Goal: Task Accomplishment & Management: Manage account settings

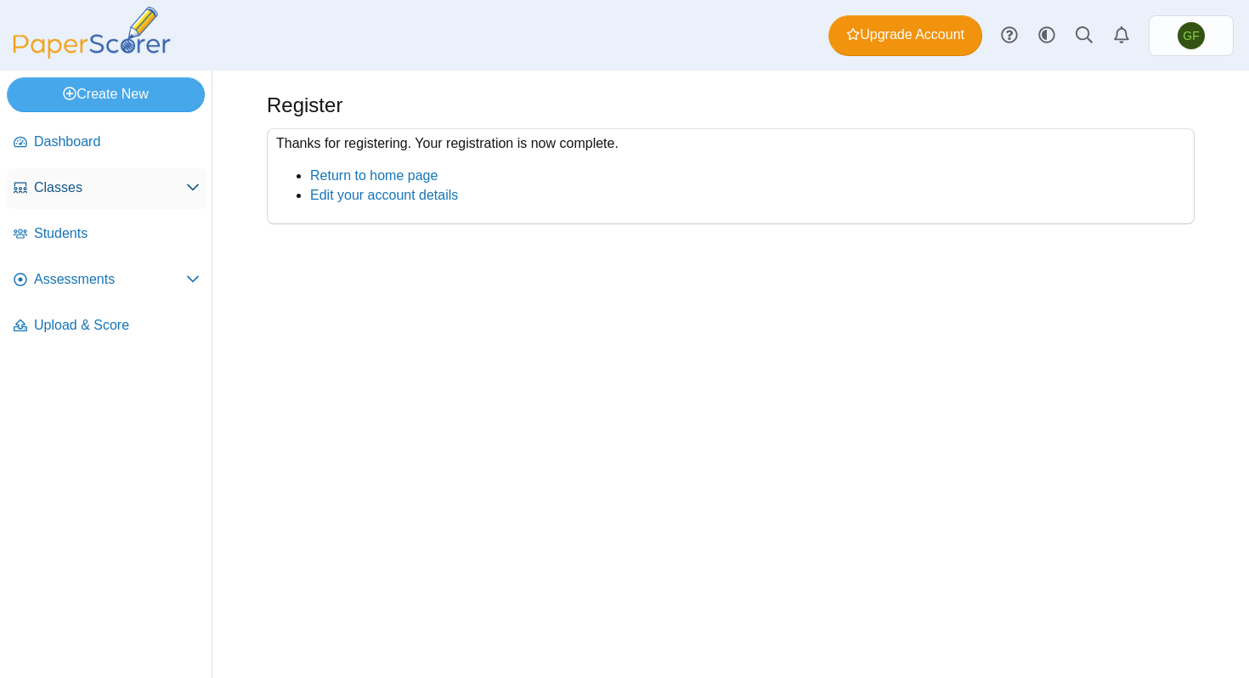
click at [95, 184] on span "Classes" at bounding box center [110, 187] width 152 height 19
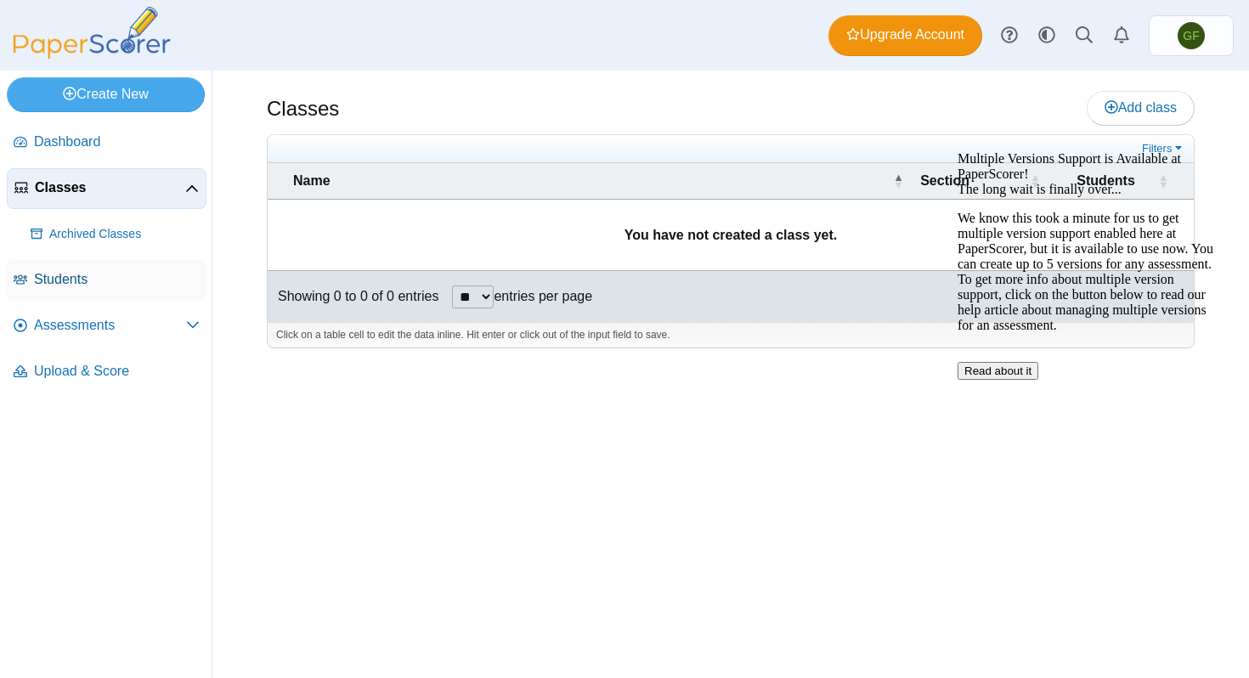
click at [138, 280] on span "Students" at bounding box center [117, 279] width 166 height 19
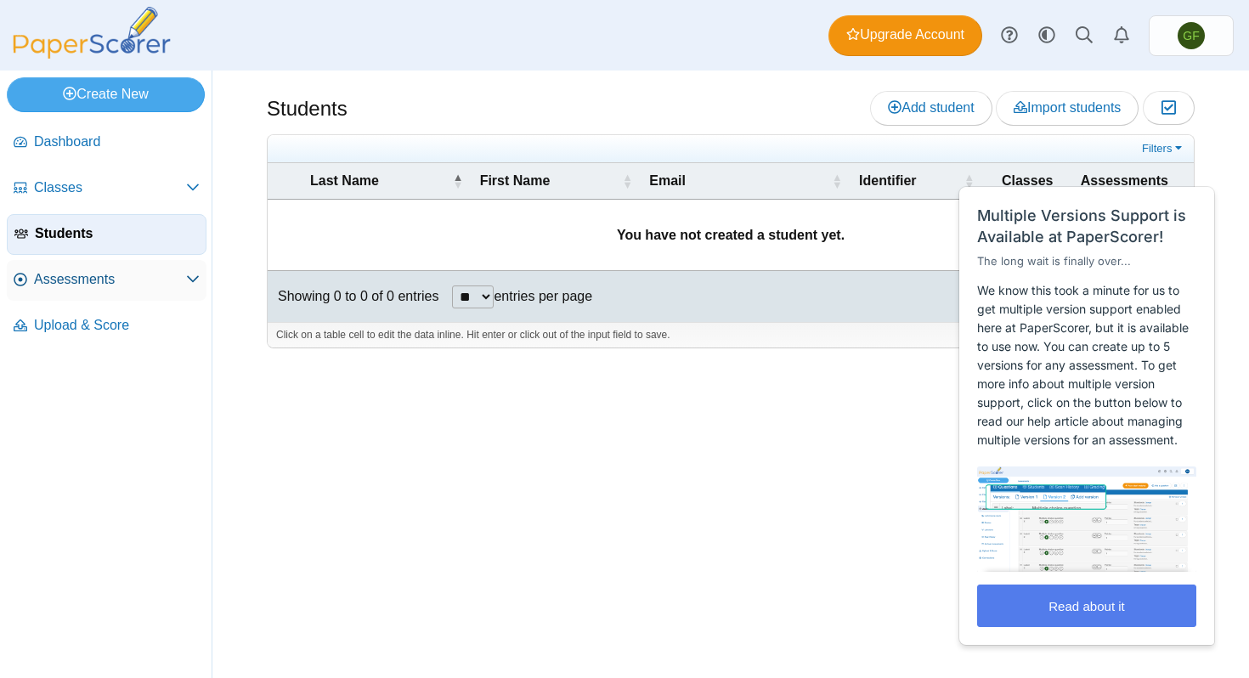
click at [95, 279] on span "Assessments" at bounding box center [110, 279] width 152 height 19
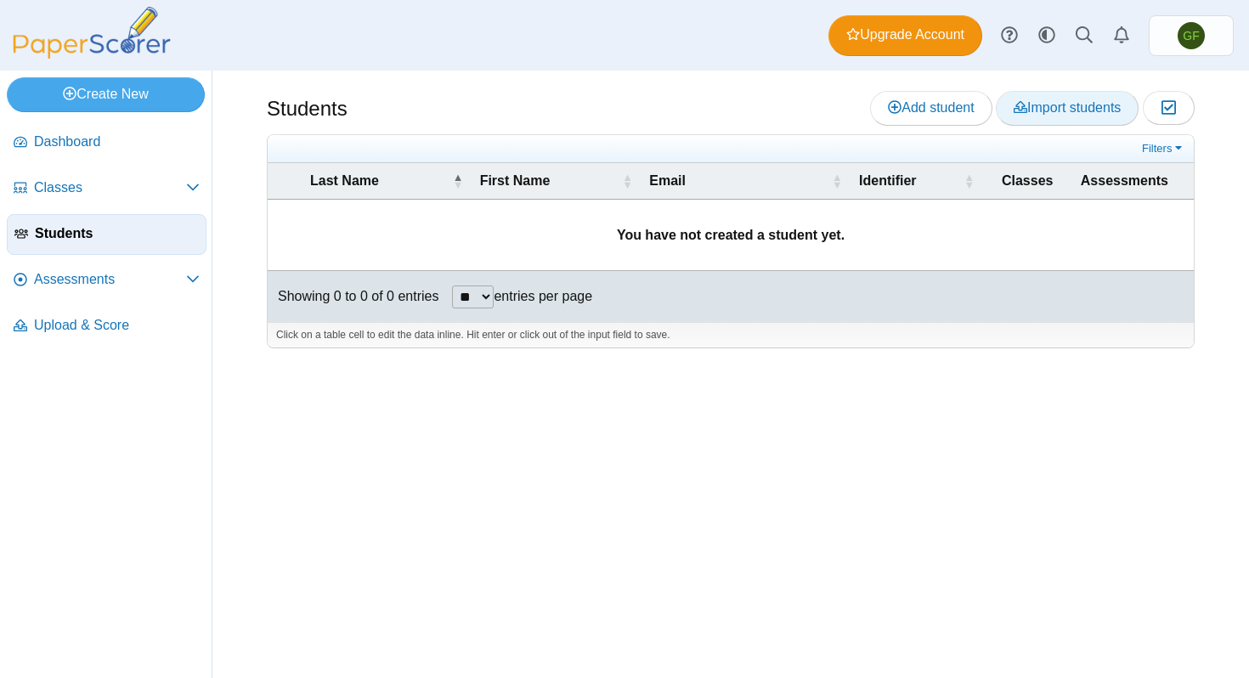
click at [1062, 105] on span "Import students" at bounding box center [1066, 107] width 107 height 14
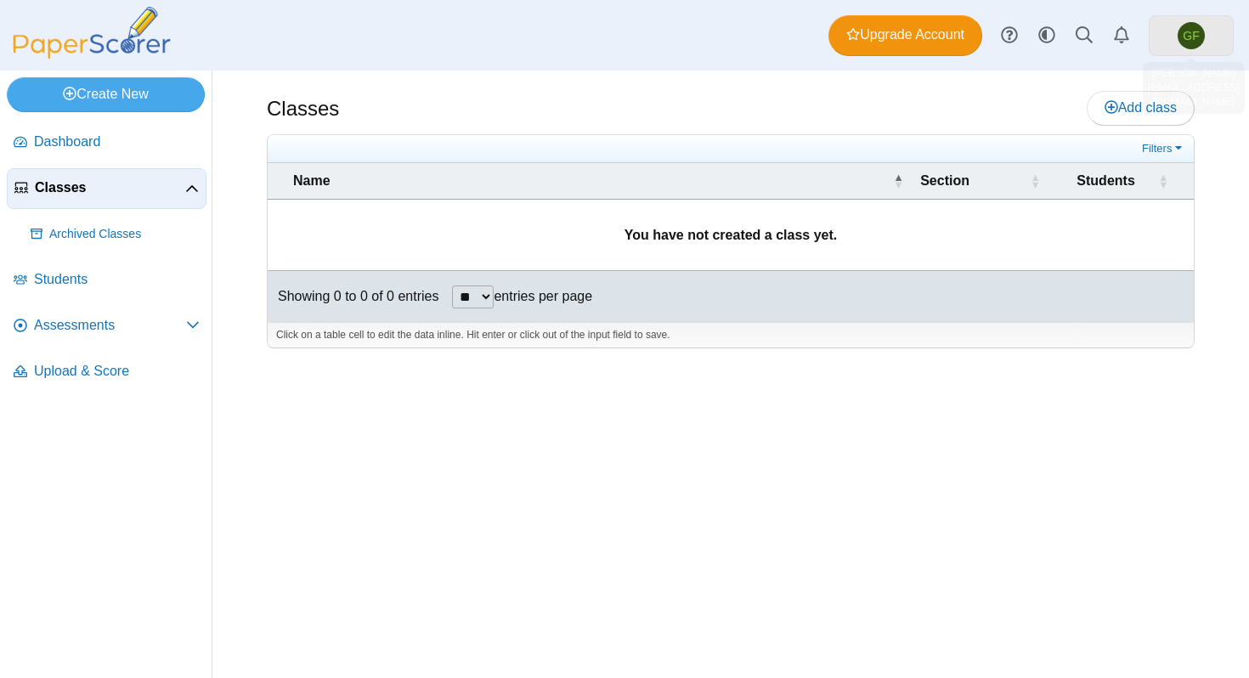
click at [1195, 35] on span "GF" at bounding box center [1191, 36] width 16 height 12
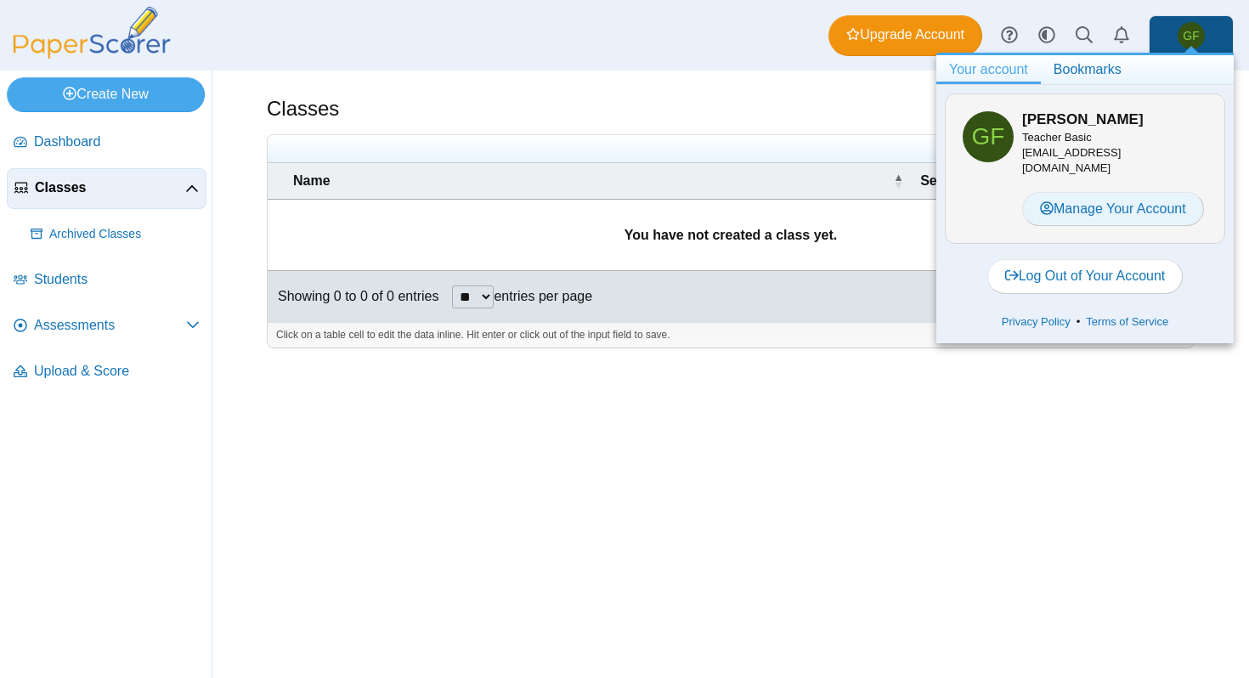
click at [1149, 200] on link "Manage Your Account" at bounding box center [1113, 209] width 182 height 34
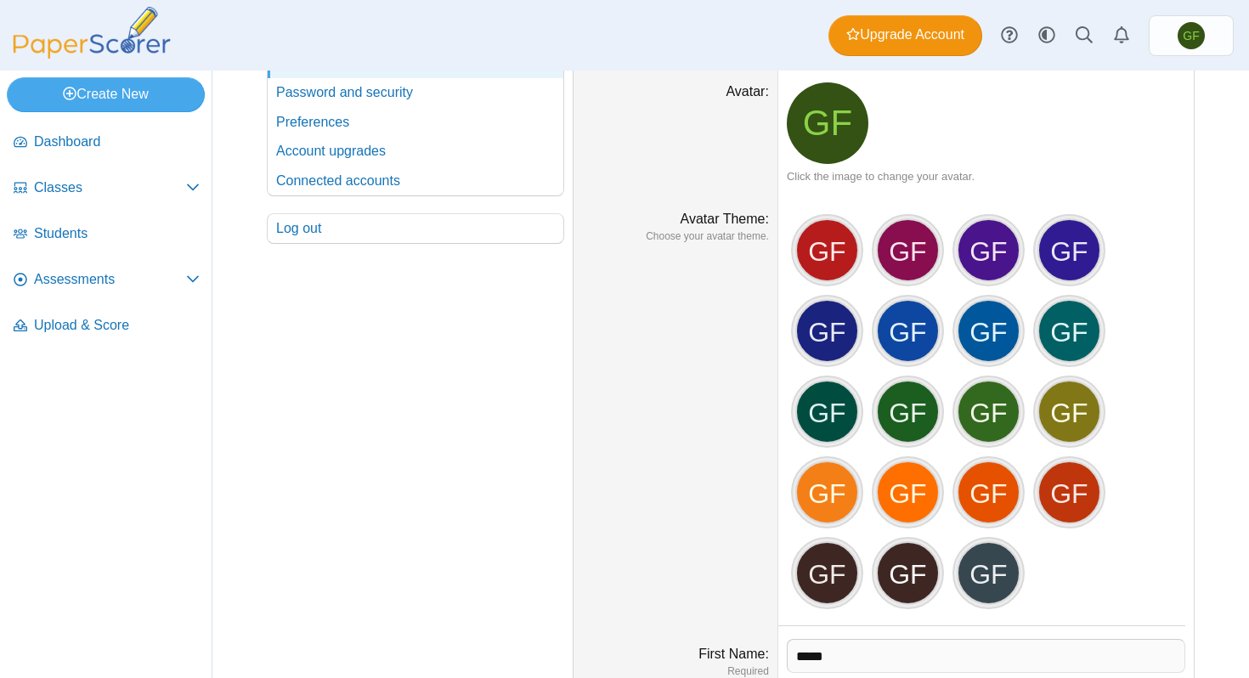
scroll to position [223, 0]
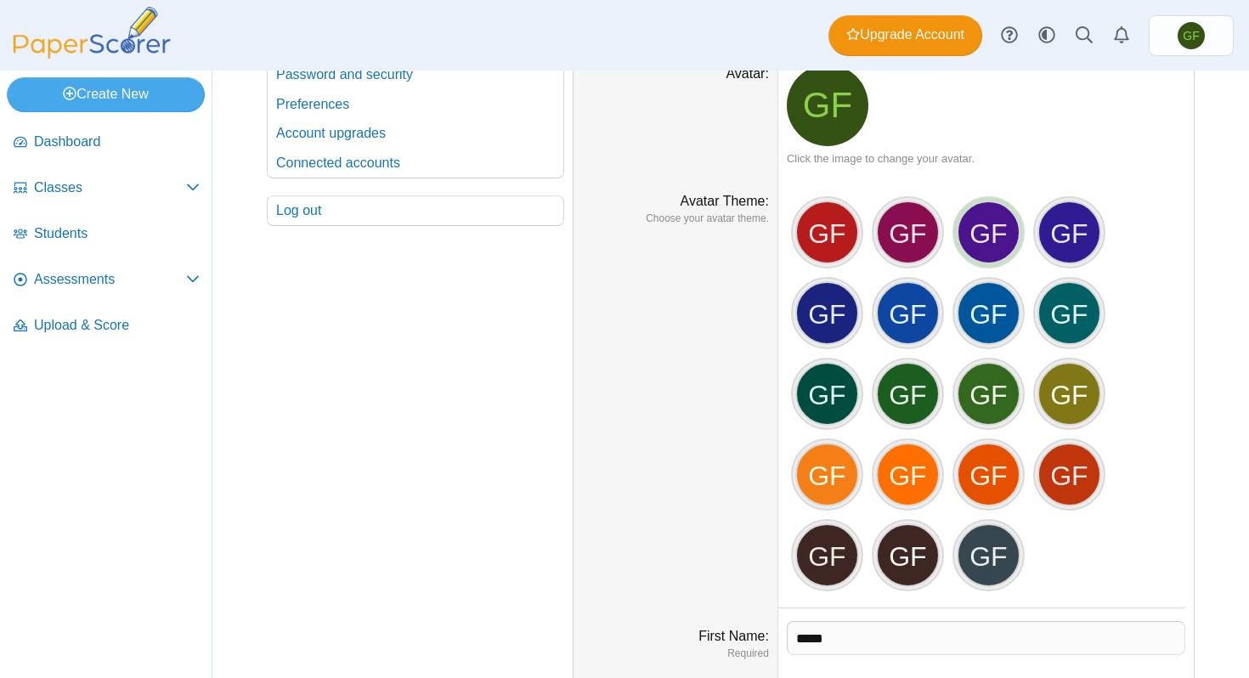
click at [1002, 246] on div "GF" at bounding box center [989, 232] width 64 height 64
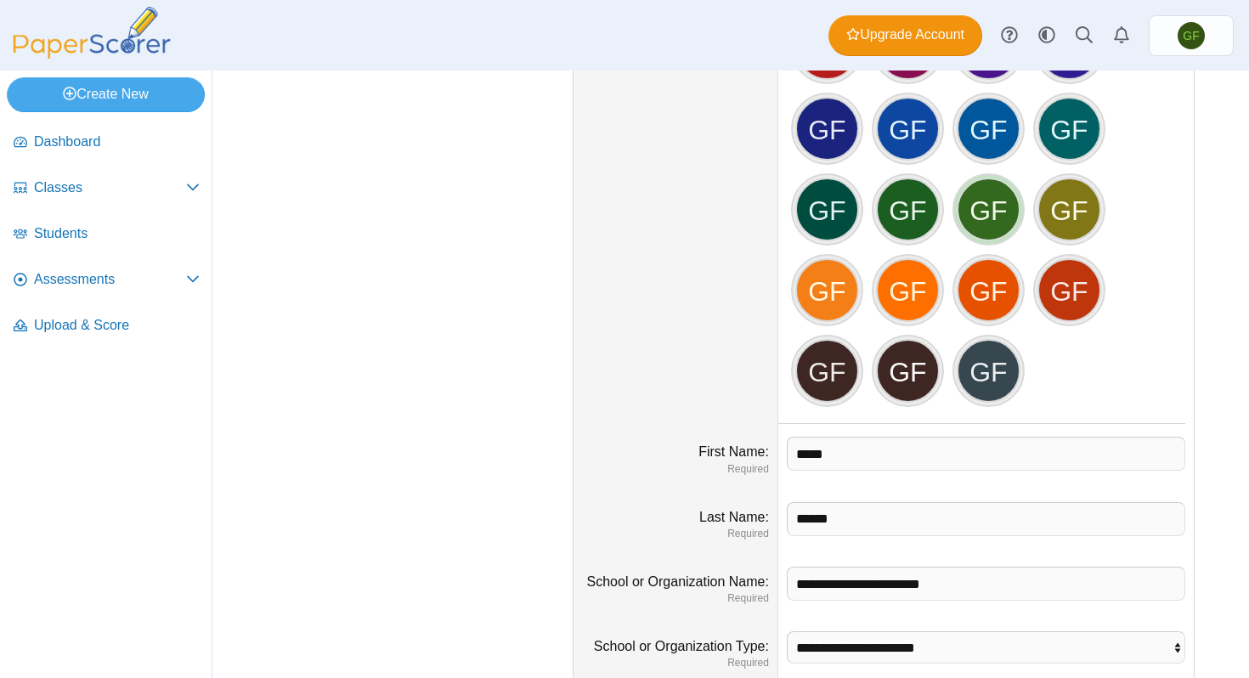
scroll to position [474, 0]
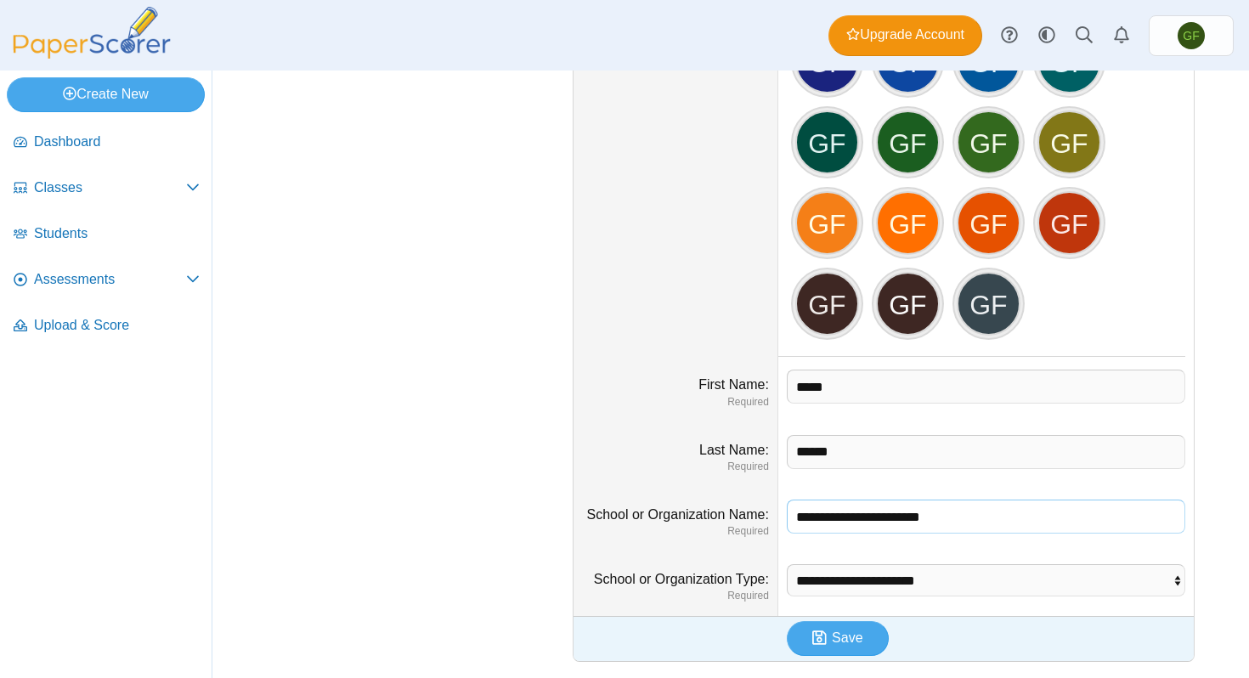
click at [982, 528] on input "**********" at bounding box center [986, 517] width 398 height 34
type input "**********"
click at [96, 166] on li "Dashboard" at bounding box center [107, 145] width 200 height 46
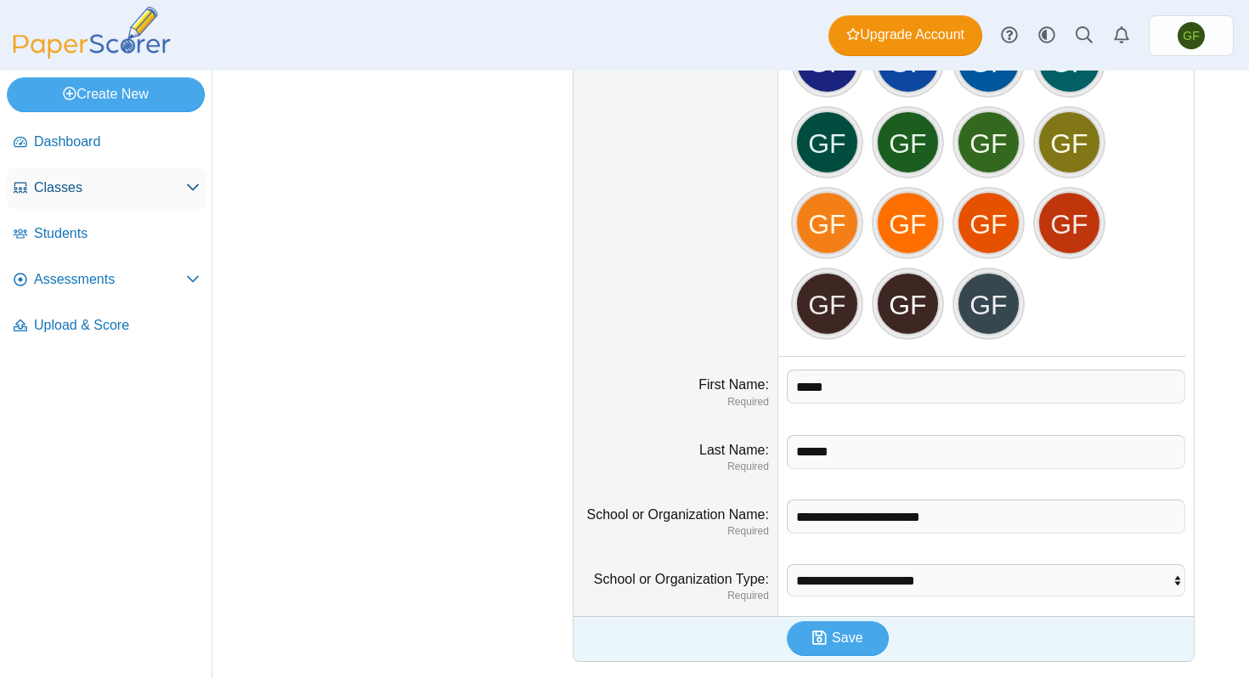
click at [99, 193] on span "Classes" at bounding box center [110, 187] width 152 height 19
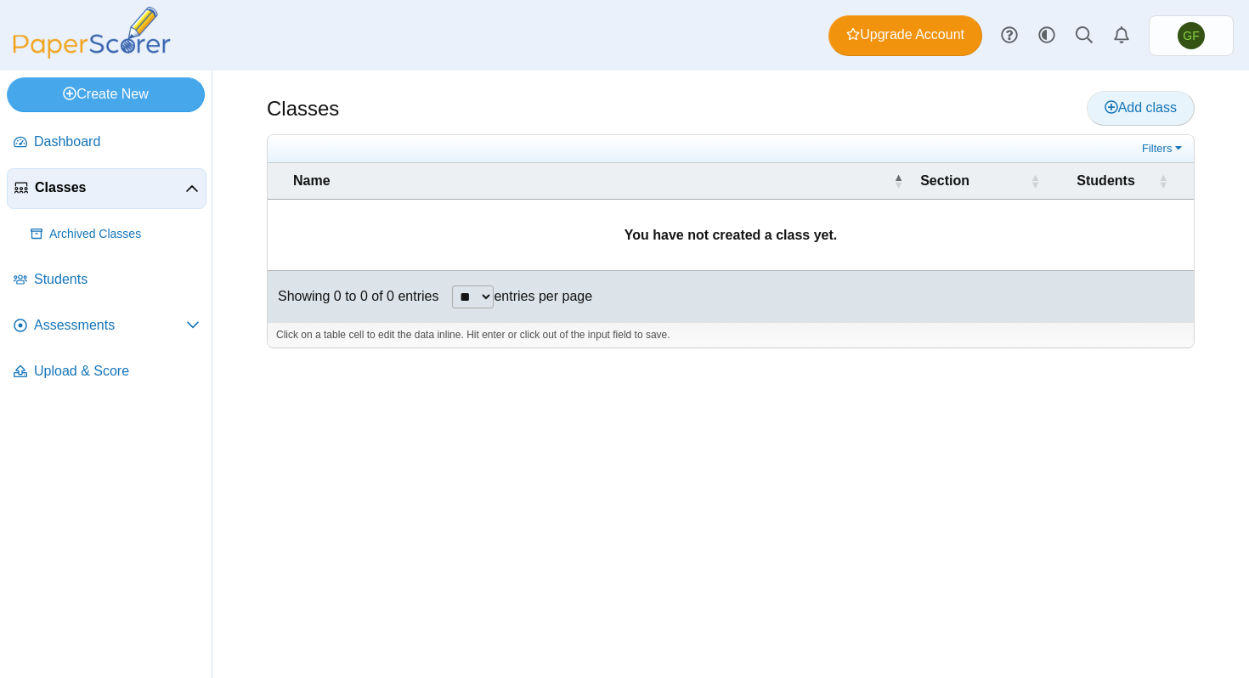
click at [1121, 106] on span "Add class" at bounding box center [1140, 107] width 72 height 14
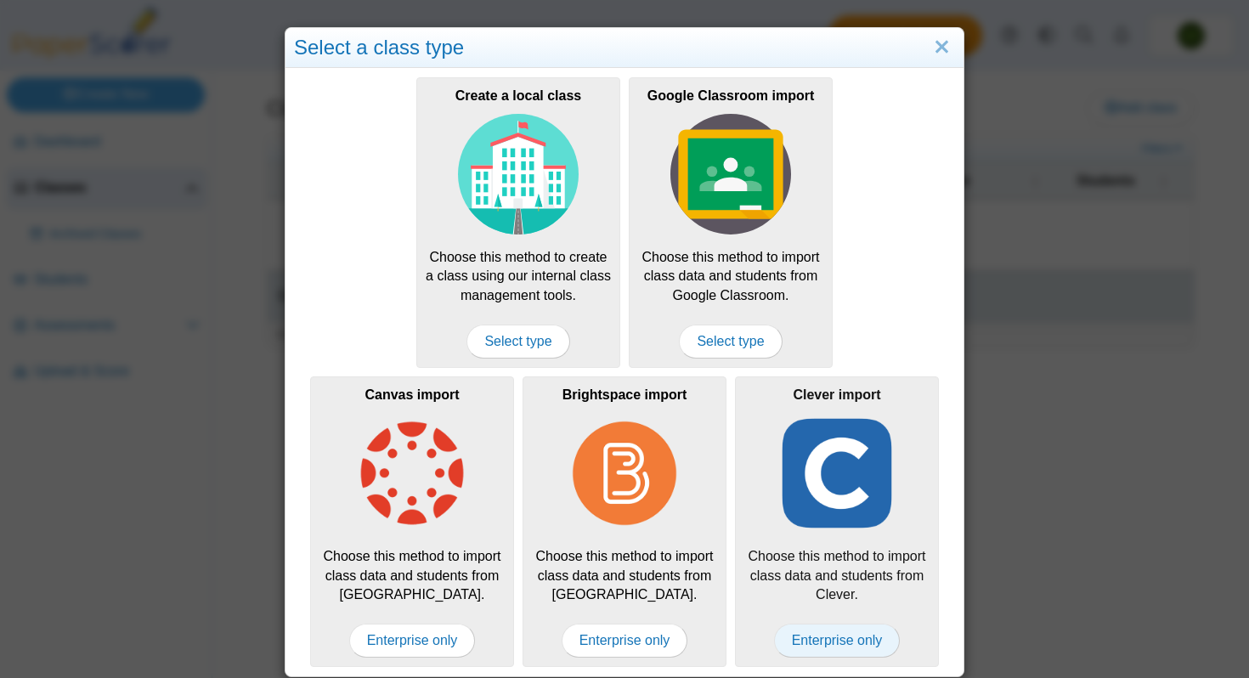
click at [850, 639] on span "Enterprise only" at bounding box center [837, 641] width 127 height 34
click at [851, 569] on div "Clever import Choose this method to import class data and students from Clever.…" at bounding box center [837, 521] width 204 height 291
click at [853, 648] on span "Enterprise only" at bounding box center [837, 641] width 127 height 34
click at [427, 658] on div "Canvas import Choose this method to import class data and students from Canvas.…" at bounding box center [412, 521] width 204 height 291
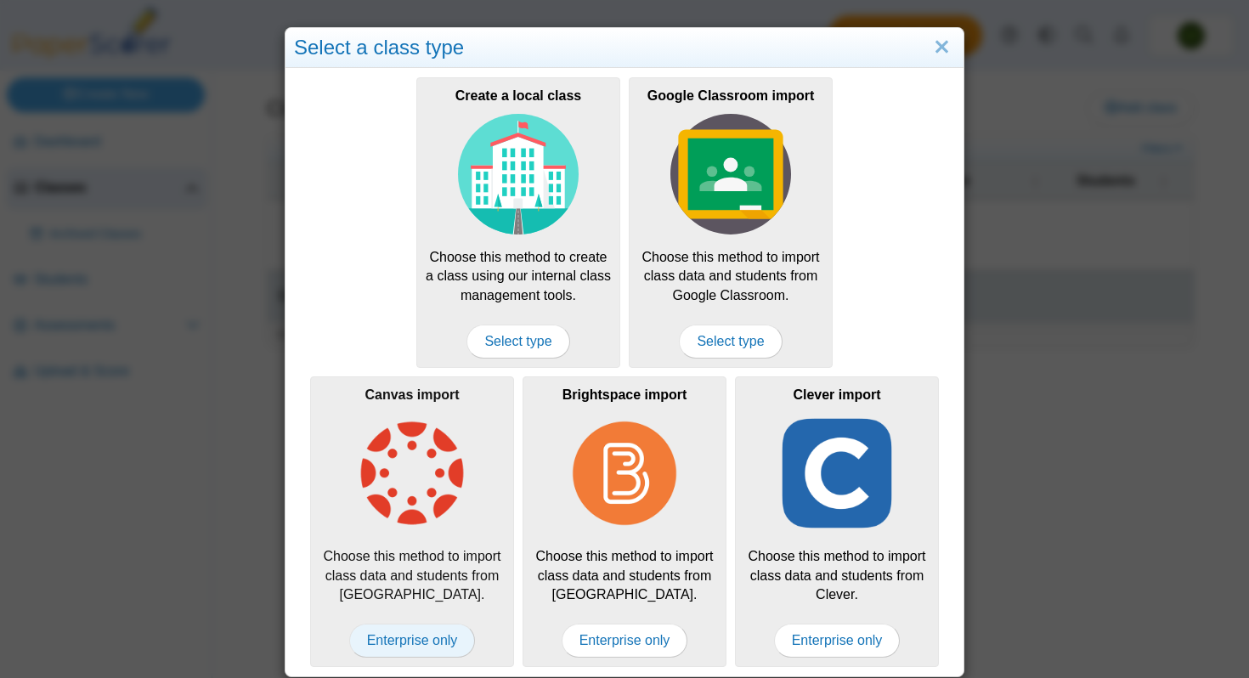
click at [430, 645] on span "Enterprise only" at bounding box center [412, 641] width 127 height 34
click at [426, 639] on span "Enterprise only" at bounding box center [412, 641] width 127 height 34
click at [950, 46] on link "Close" at bounding box center [942, 47] width 26 height 29
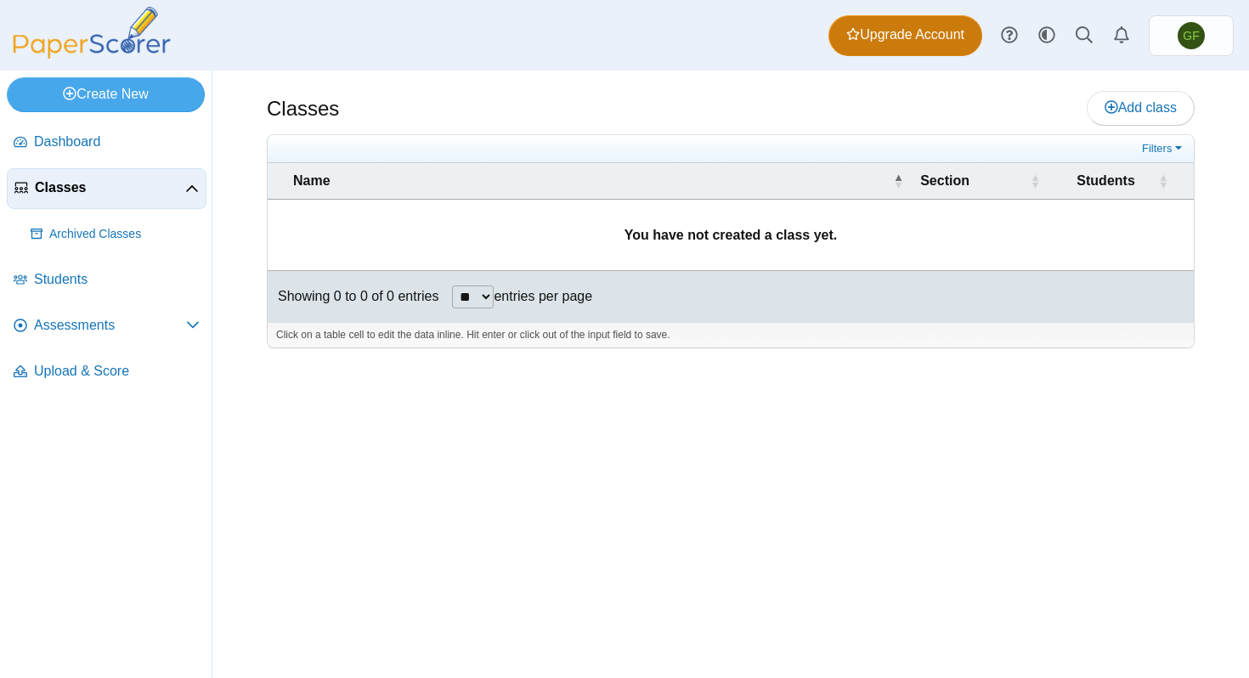
click at [959, 39] on span "Upgrade Account" at bounding box center [905, 34] width 118 height 19
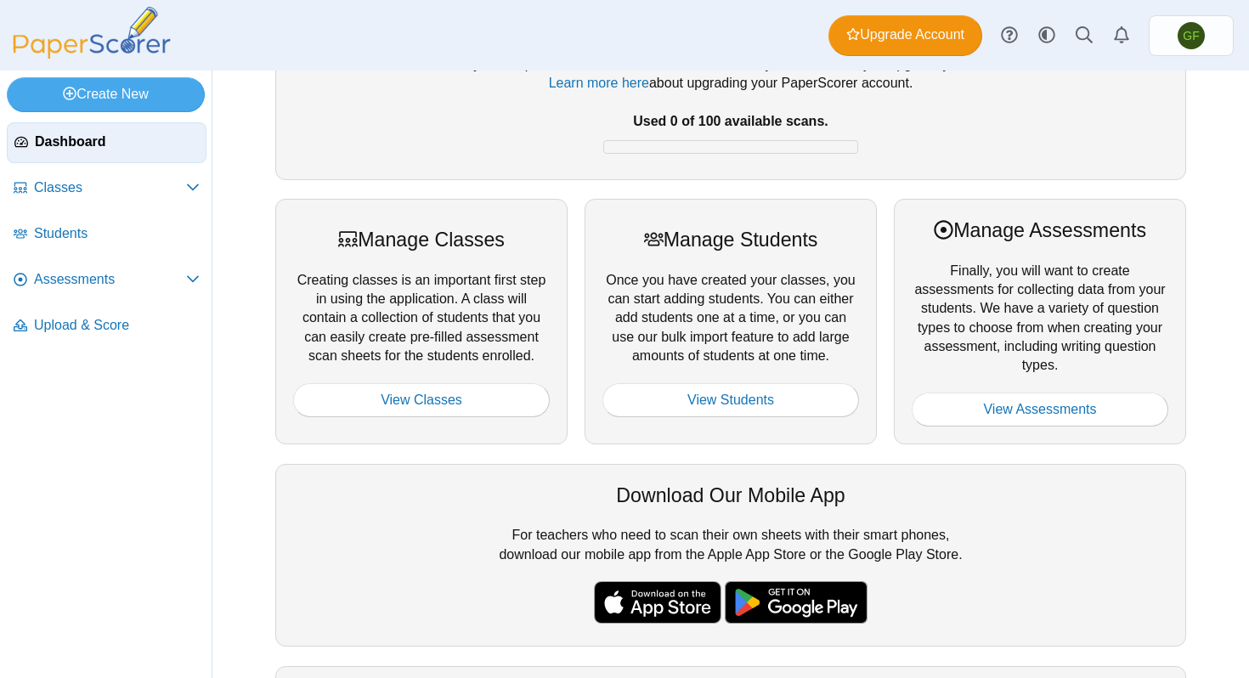
scroll to position [121, 0]
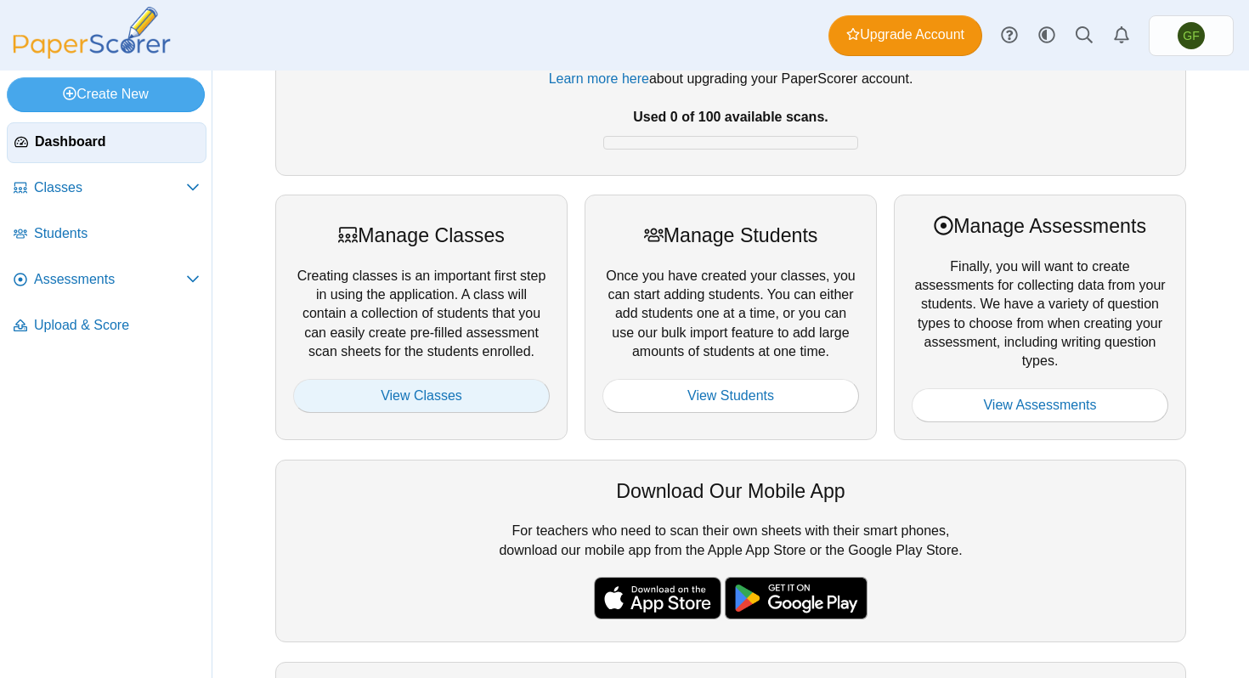
click at [443, 395] on link "View Classes" at bounding box center [421, 396] width 257 height 34
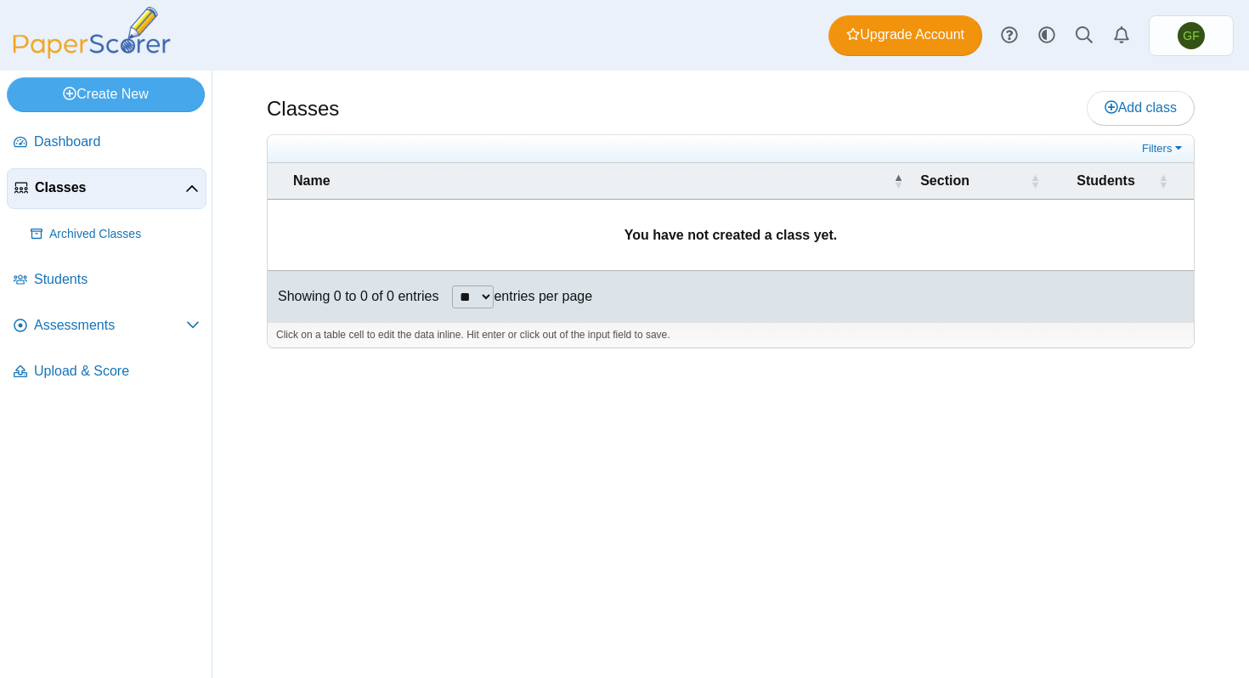
click at [1159, 132] on div "Classes Add class Filters" at bounding box center [731, 228] width 928 height 274
click at [1159, 106] on span "Add class" at bounding box center [1140, 107] width 72 height 14
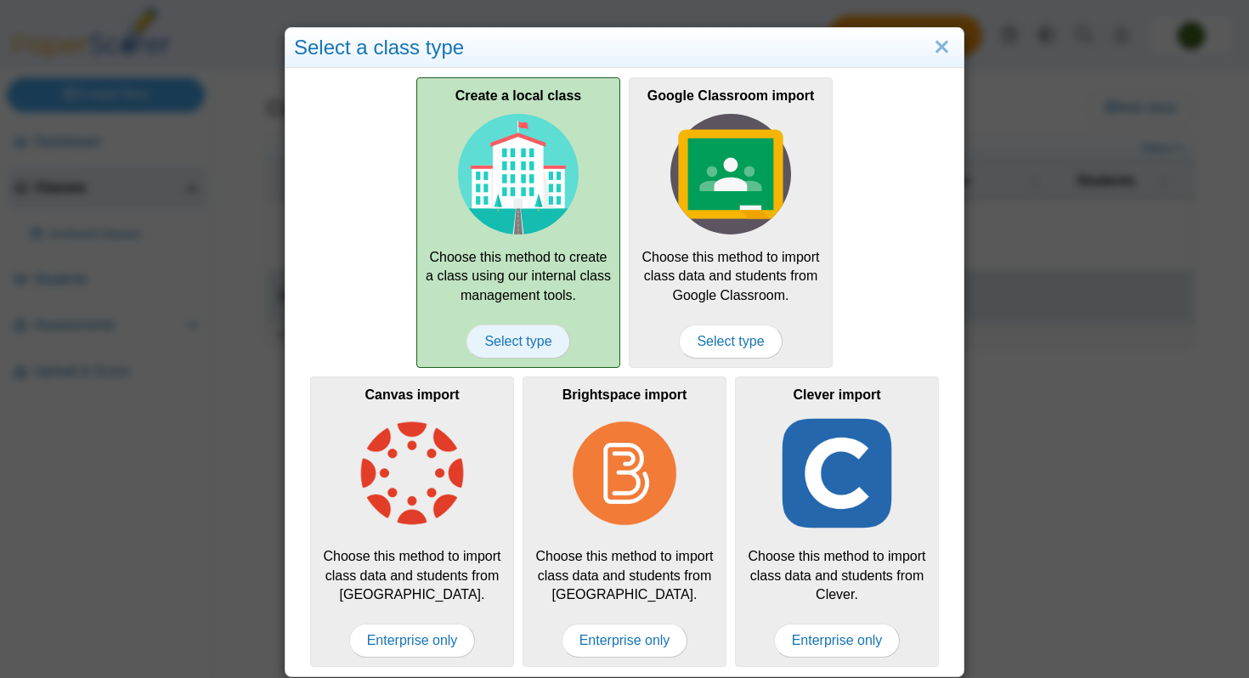
click at [510, 335] on span "Select type" at bounding box center [517, 342] width 103 height 34
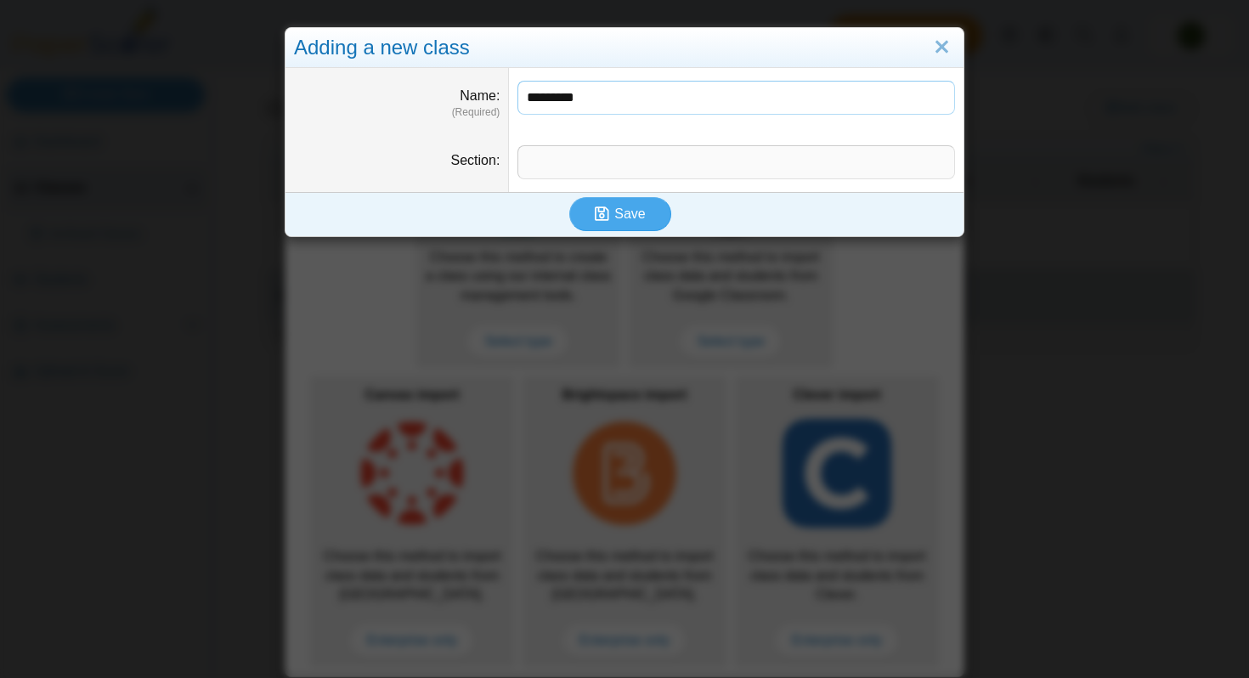
type input "*********"
click at [663, 166] on input "Section" at bounding box center [736, 162] width 438 height 34
type input "********"
click at [569, 197] on button "Save" at bounding box center [620, 214] width 102 height 34
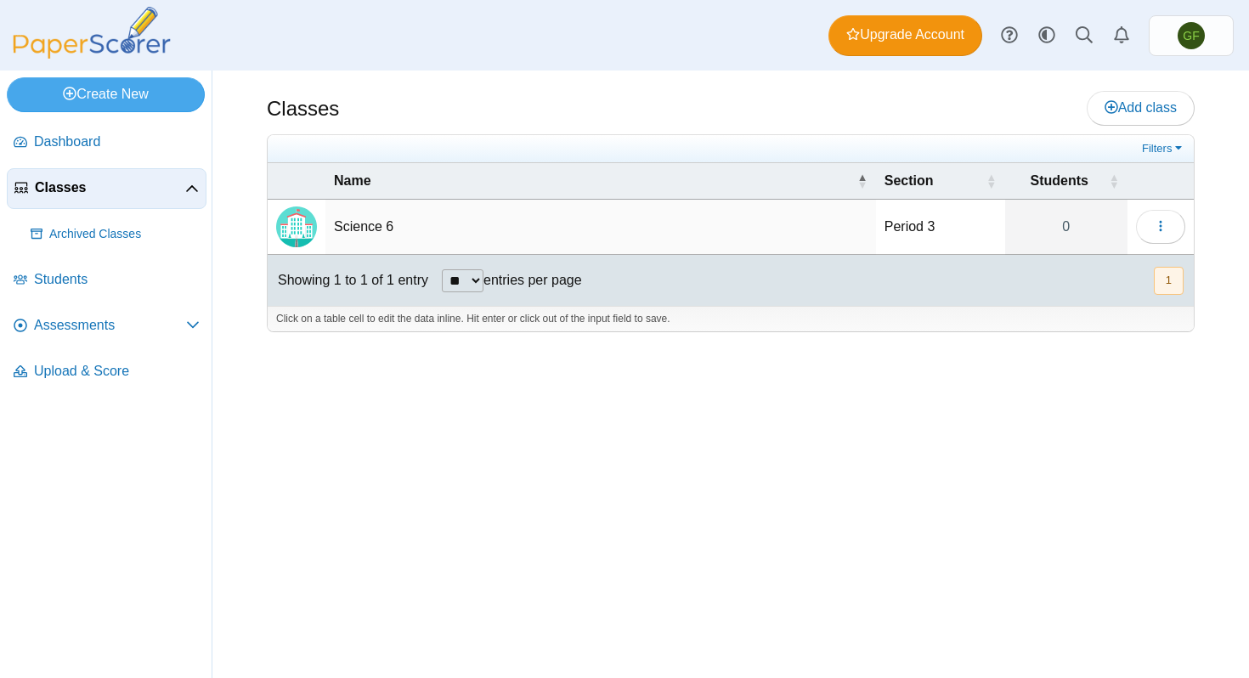
click at [940, 218] on td "Period 3" at bounding box center [940, 227] width 129 height 55
click at [409, 223] on td "Science 6" at bounding box center [600, 227] width 550 height 55
click at [106, 280] on span "Students" at bounding box center [117, 279] width 166 height 19
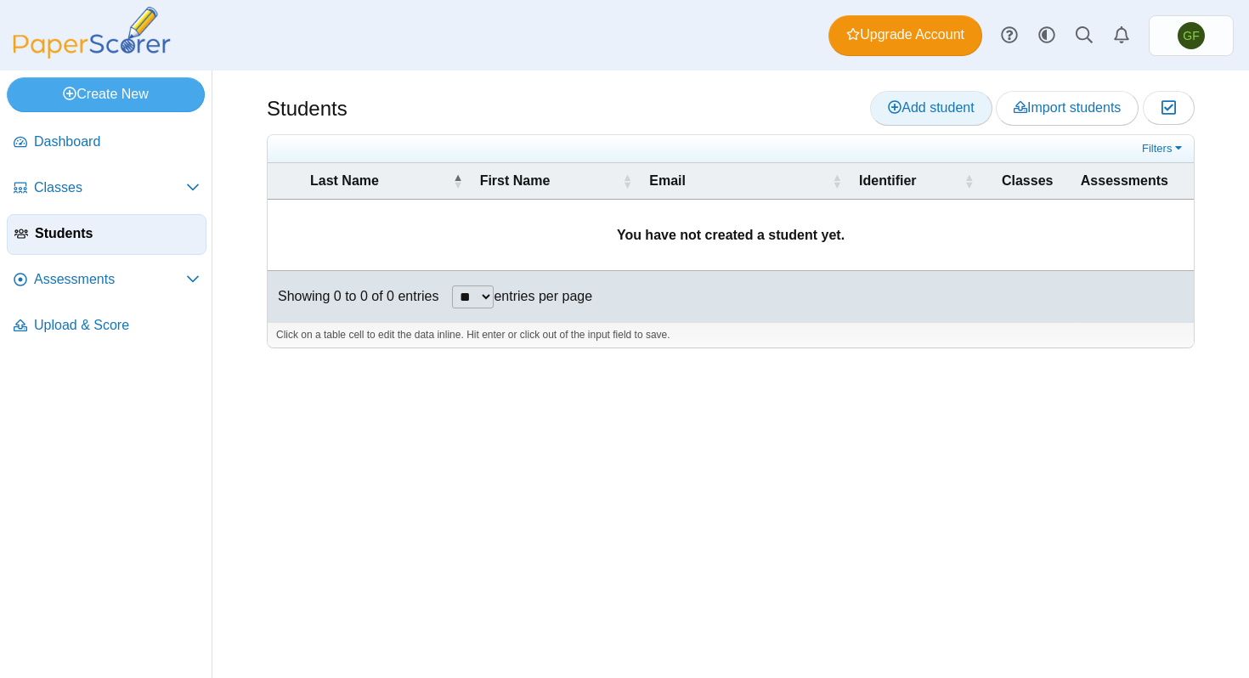
click at [966, 109] on span "Add student" at bounding box center [931, 107] width 86 height 14
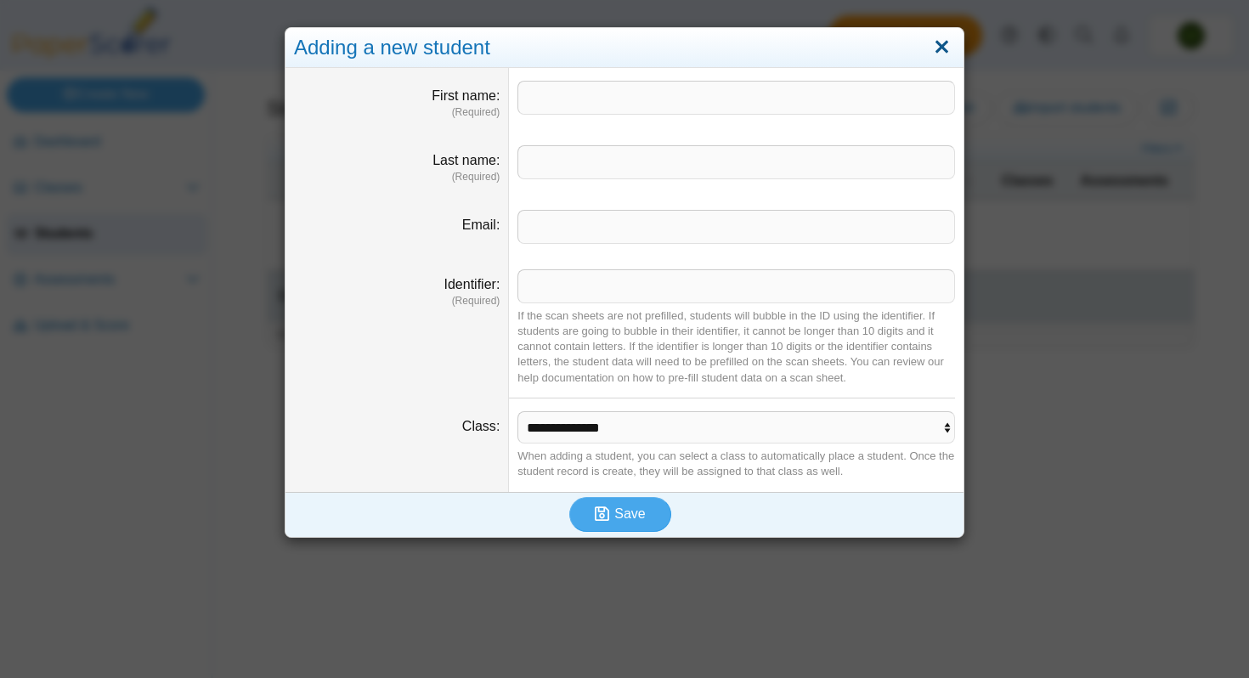
click at [938, 50] on link "Close" at bounding box center [942, 47] width 26 height 29
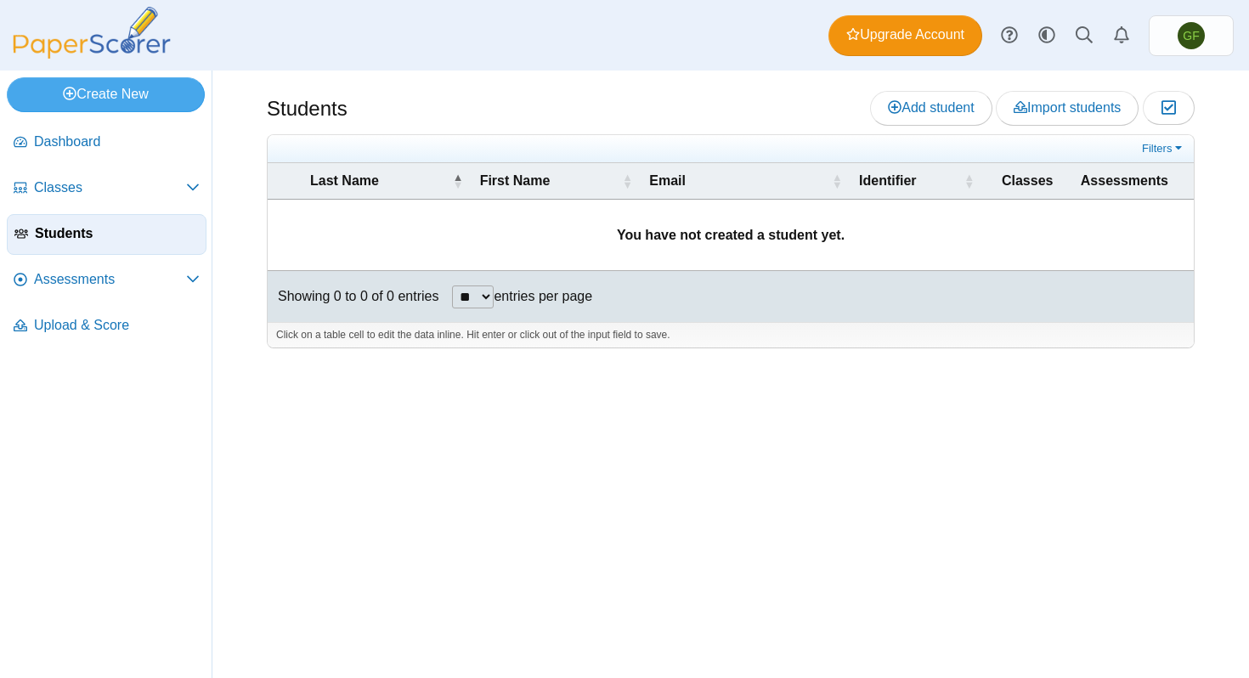
click at [1057, 87] on div "Students Add student Import students Moderation 0" at bounding box center [730, 374] width 1036 height 607
click at [1057, 99] on link "Import students" at bounding box center [1067, 108] width 143 height 34
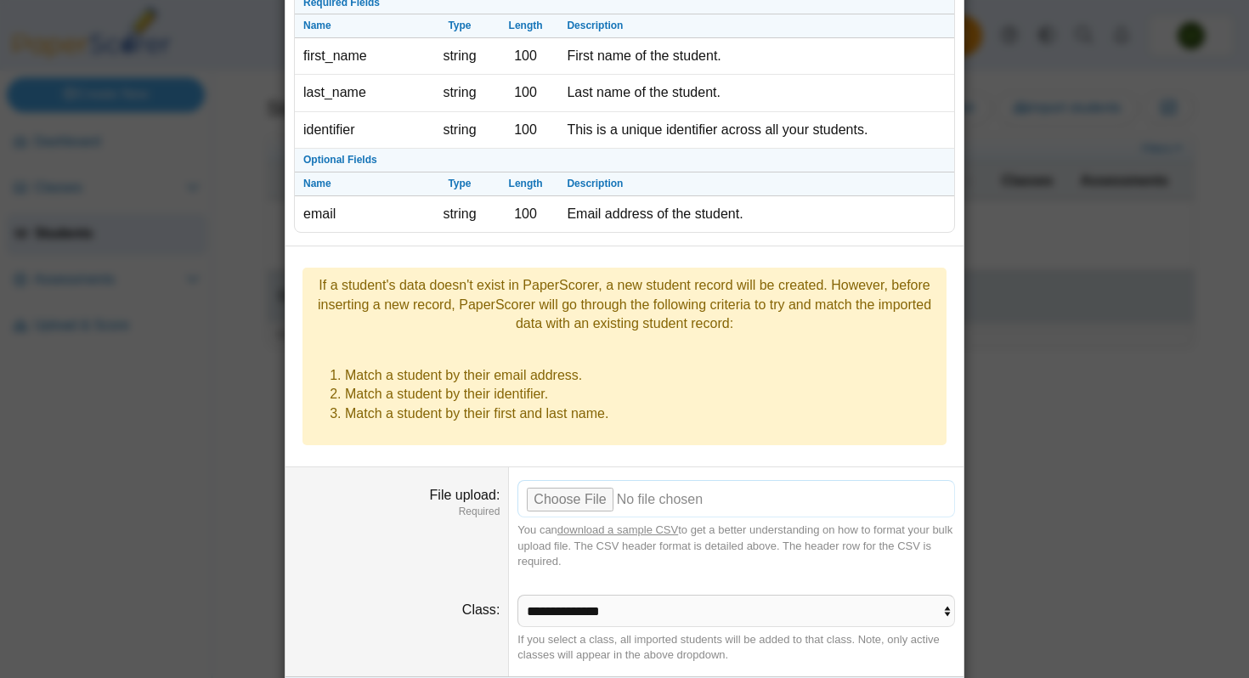
scroll to position [116, 0]
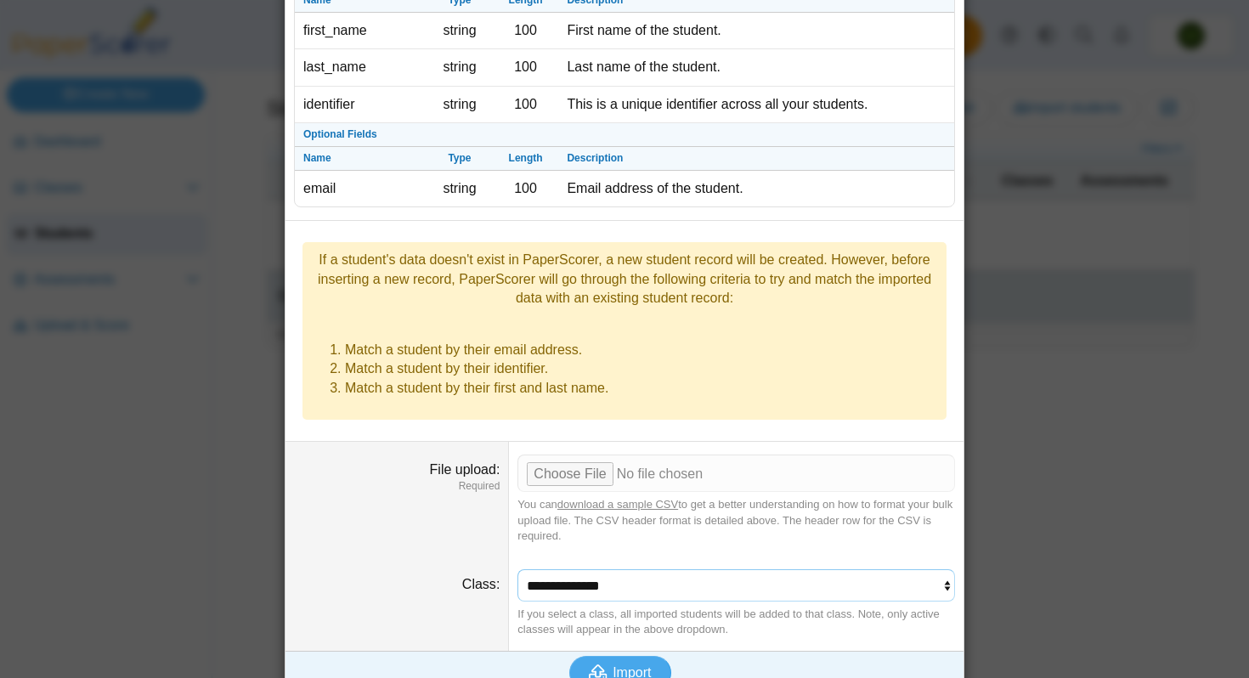
click at [656, 569] on select "**********" at bounding box center [736, 585] width 438 height 32
select select "**********"
click at [517, 569] on select "**********" at bounding box center [736, 585] width 438 height 32
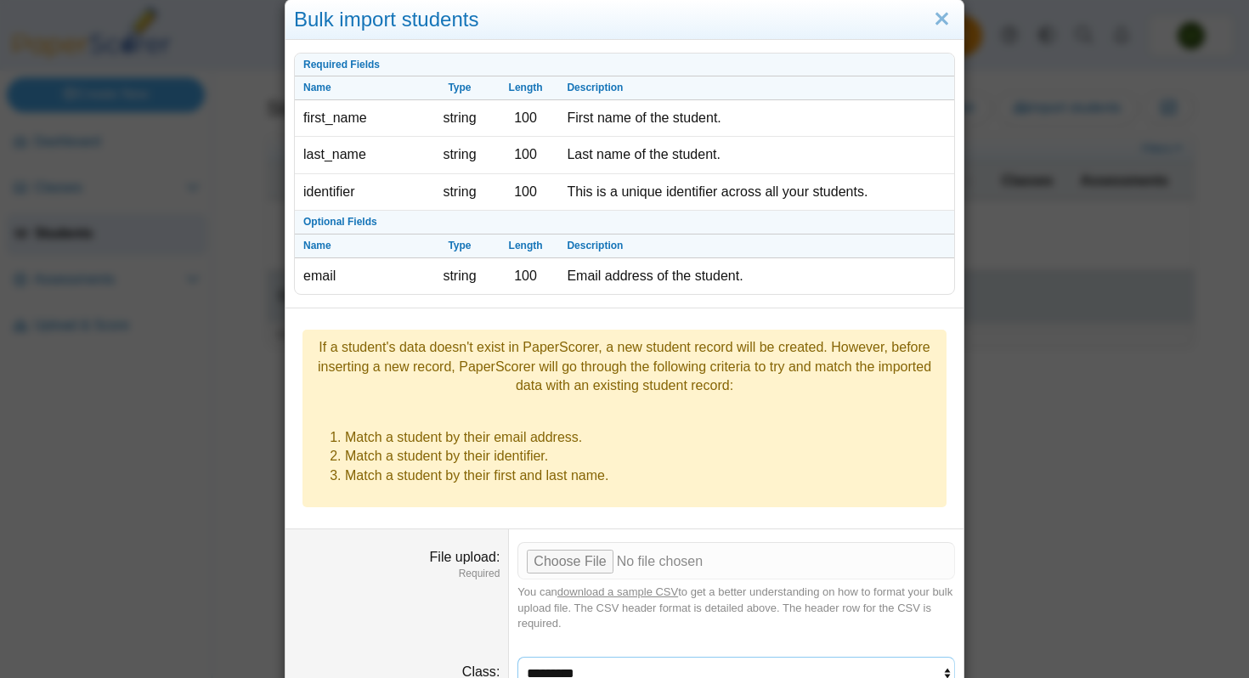
scroll to position [0, 0]
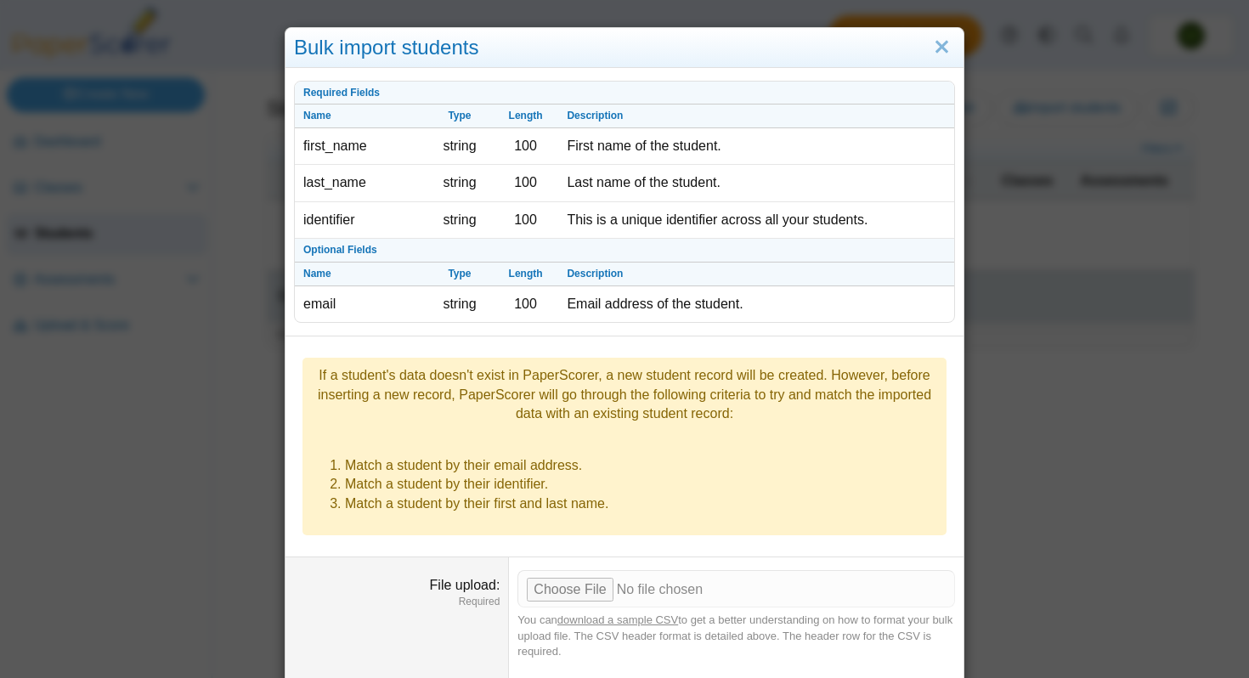
click at [957, 41] on div "Bulk import students" at bounding box center [624, 48] width 678 height 40
click at [953, 43] on link "Close" at bounding box center [942, 47] width 26 height 29
